Goal: Information Seeking & Learning: Understand process/instructions

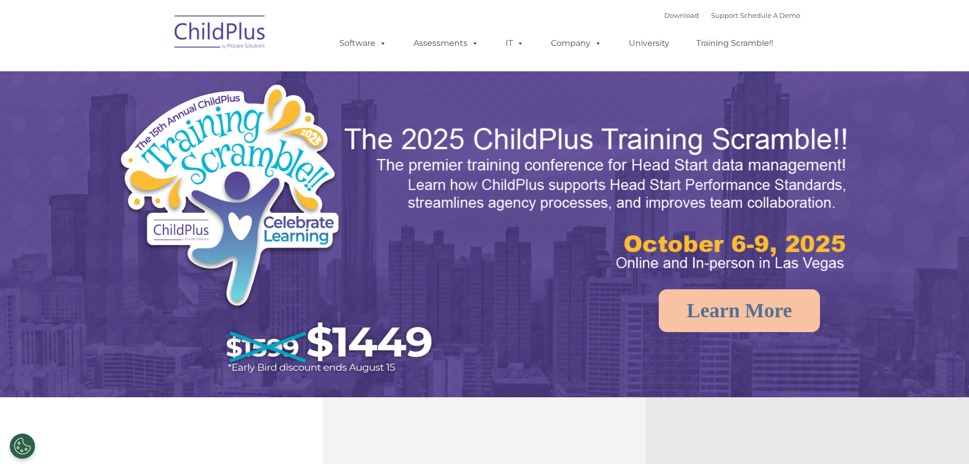
select select "MEDIUM"
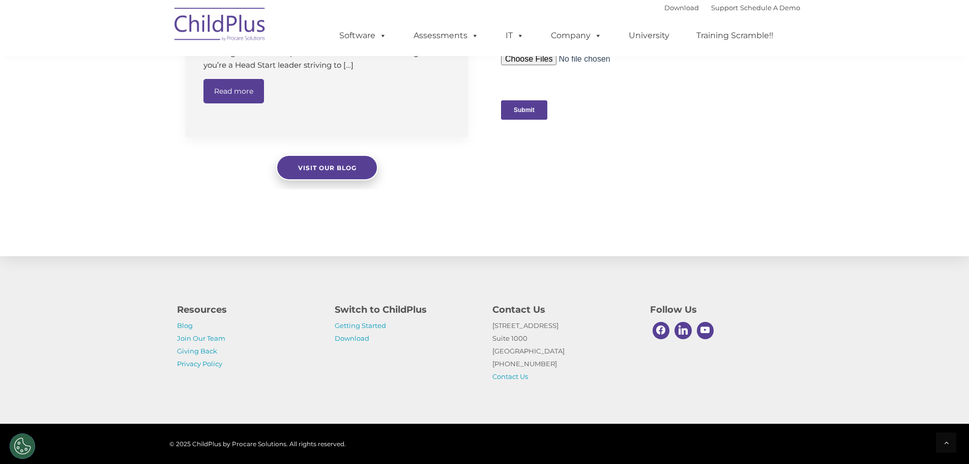
scroll to position [1038, 0]
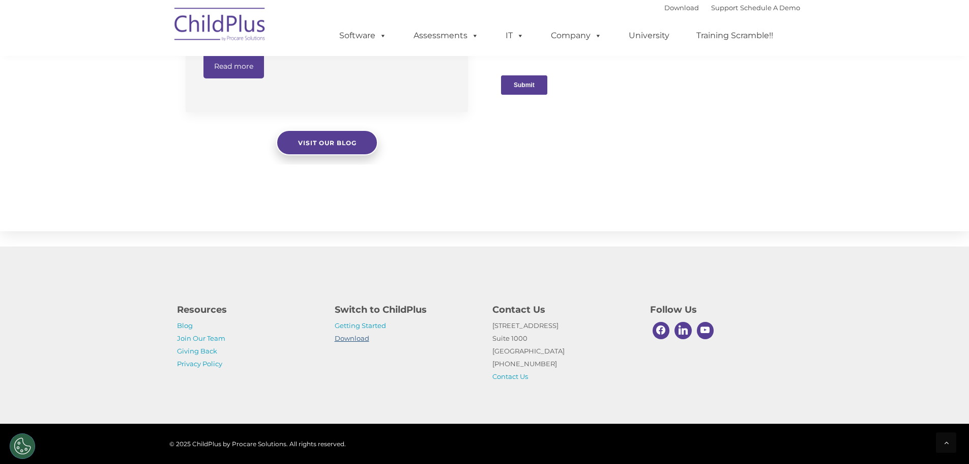
click at [359, 336] on link "Download" at bounding box center [352, 338] width 35 height 8
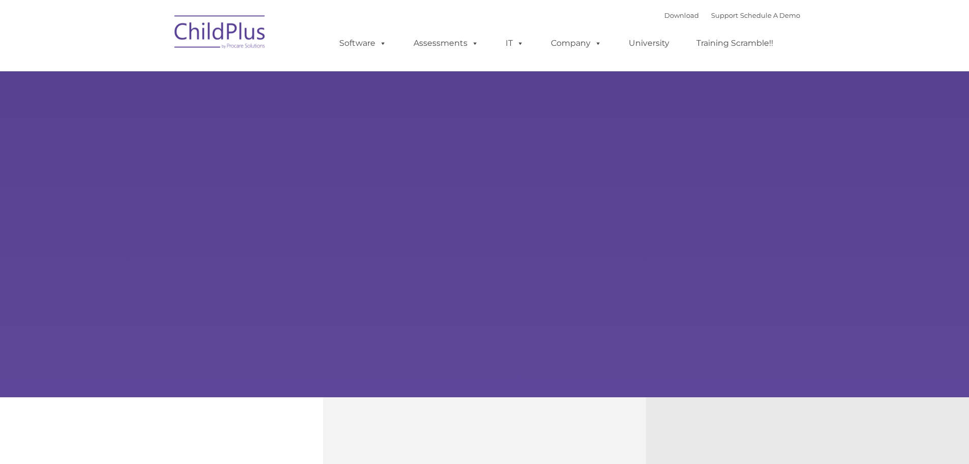
type input ""
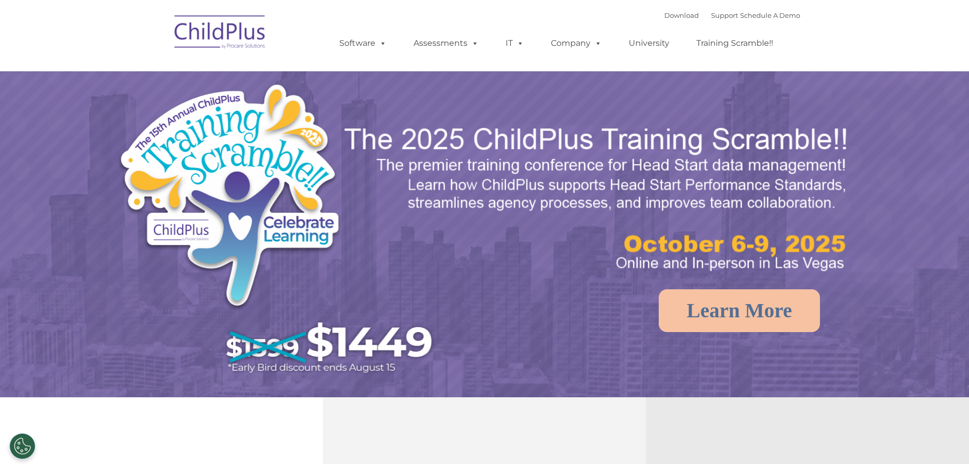
select select "MEDIUM"
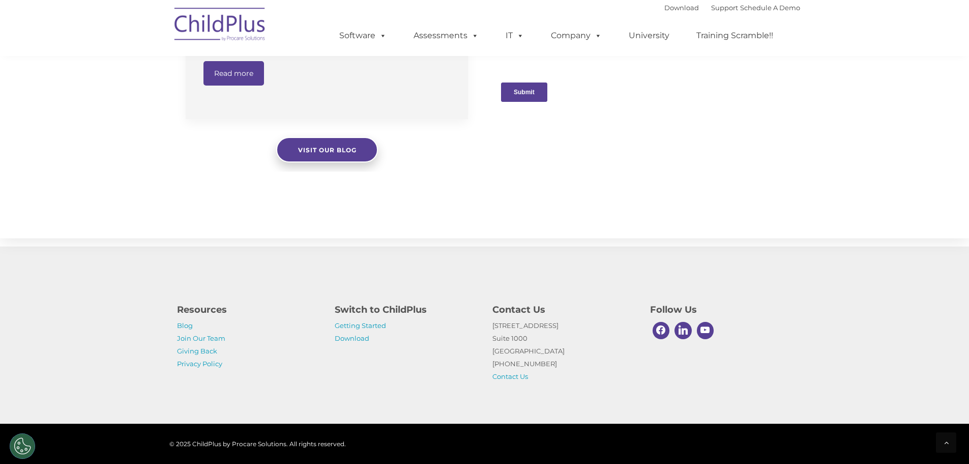
scroll to position [1038, 0]
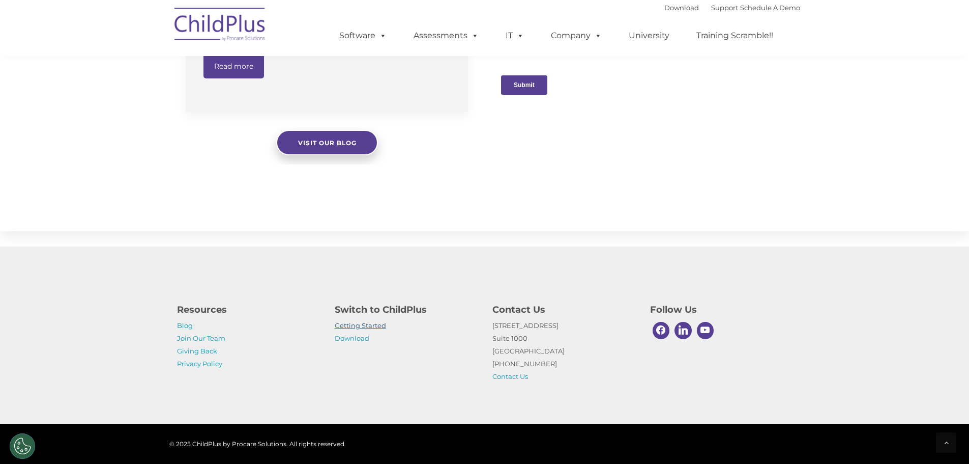
click at [341, 327] on link "Getting Started" at bounding box center [360, 325] width 51 height 8
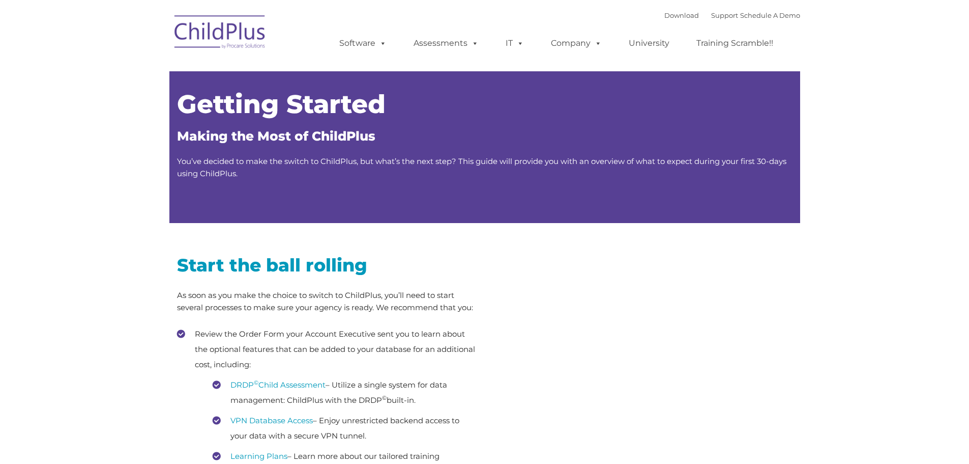
type input ""
